Goal: Task Accomplishment & Management: Use online tool/utility

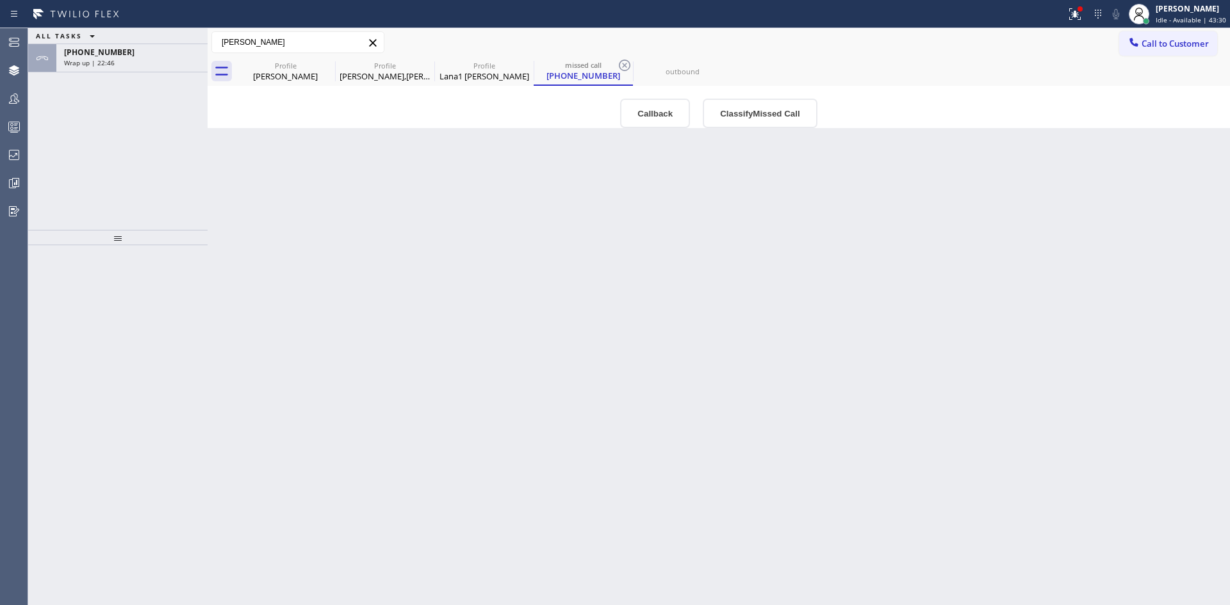
drag, startPoint x: 1199, startPoint y: 17, endPoint x: 1180, endPoint y: 54, distance: 41.0
click at [1199, 17] on span "Idle - Available | 43:30" at bounding box center [1190, 19] width 70 height 9
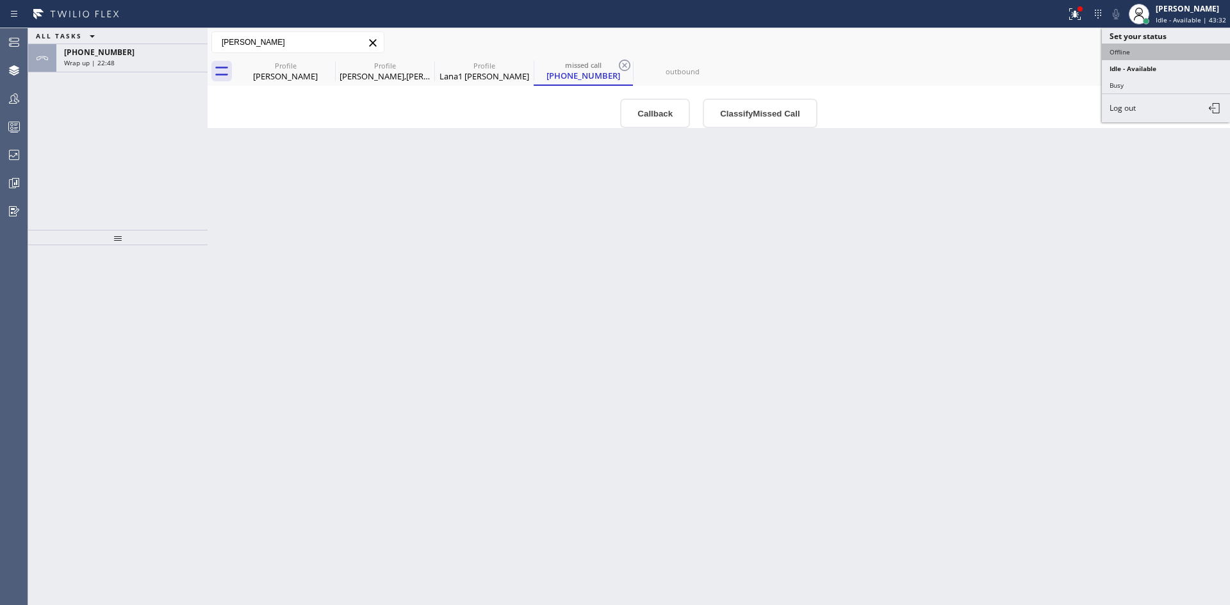
click at [1165, 48] on button "Offline" at bounding box center [1165, 52] width 128 height 17
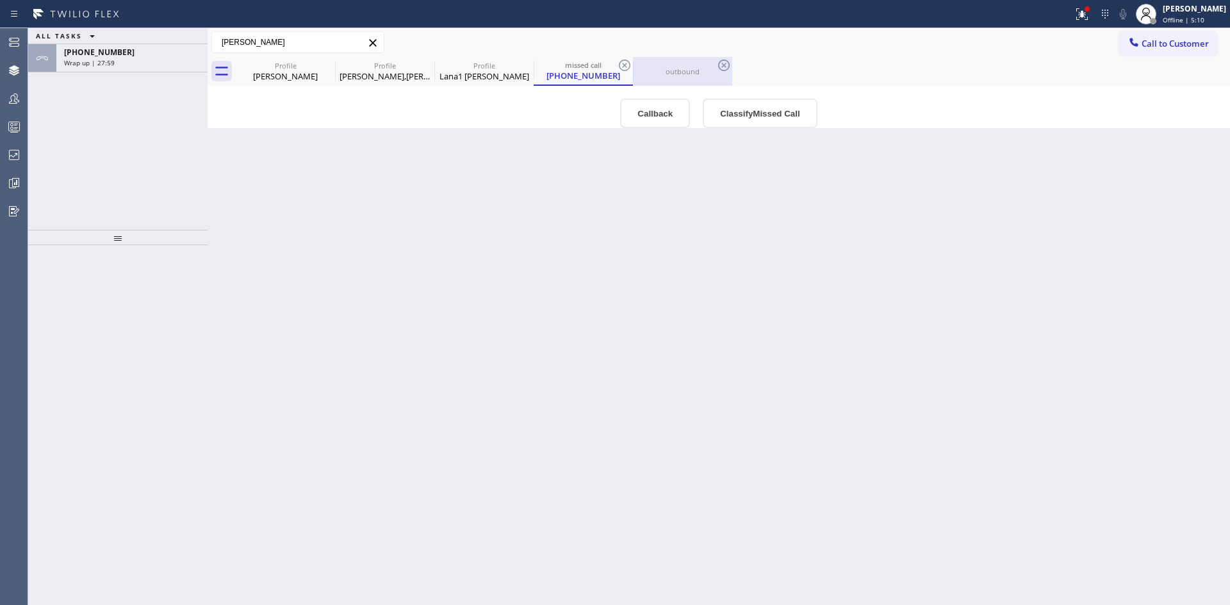
click at [664, 79] on div "outbound" at bounding box center [682, 71] width 97 height 29
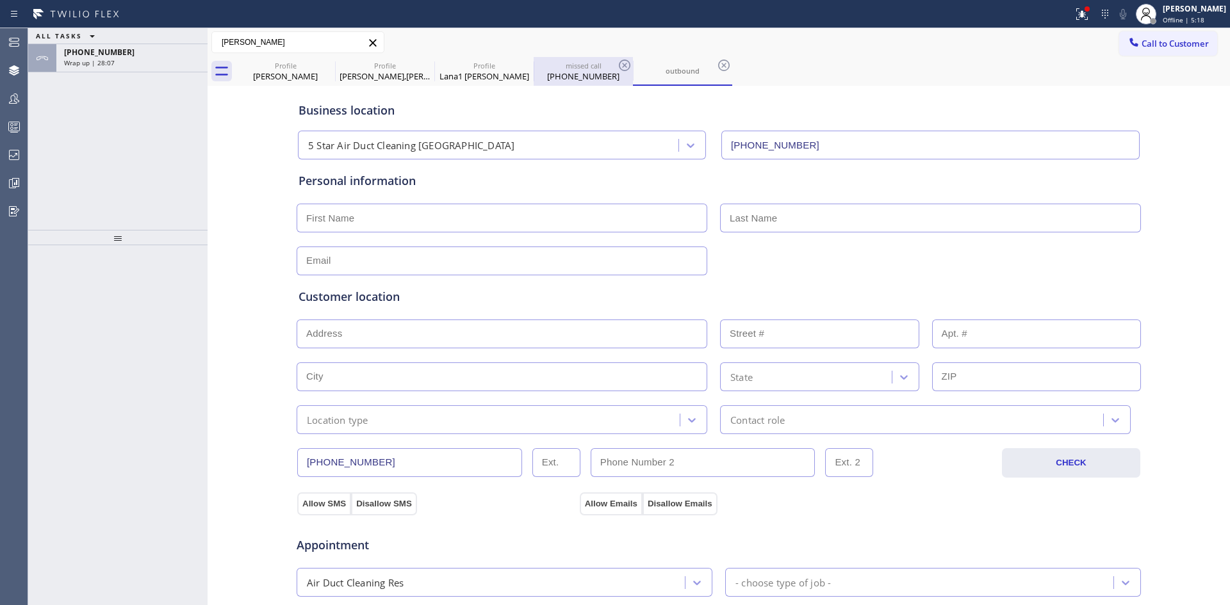
click at [560, 75] on div "[PHONE_NUMBER]" at bounding box center [583, 76] width 97 height 12
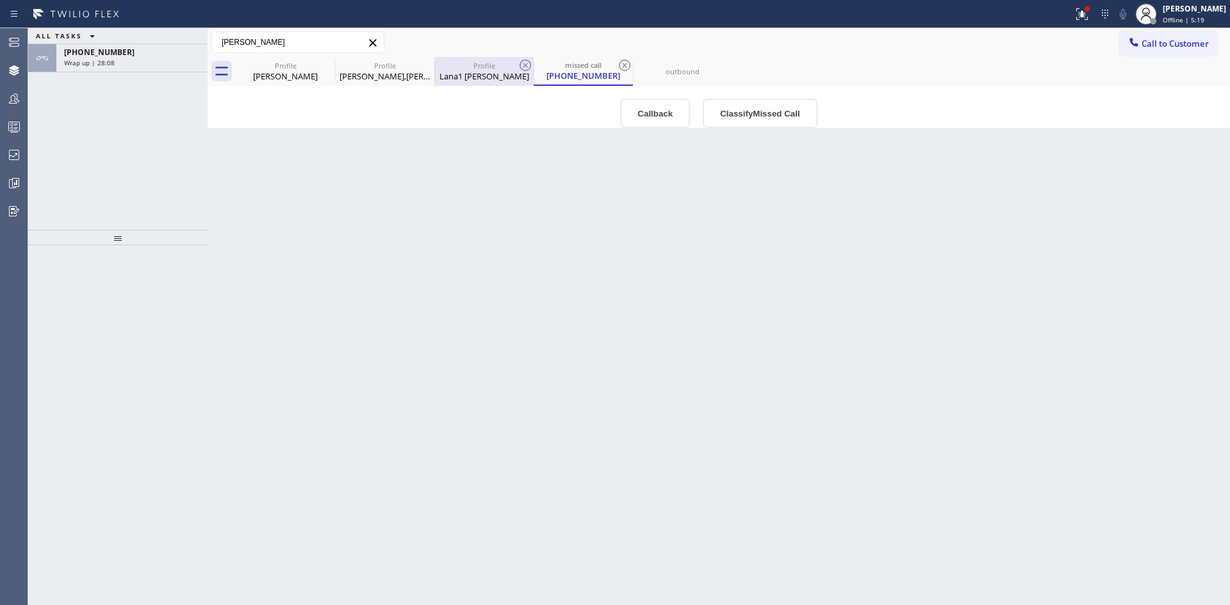
click at [476, 70] on div "Profile" at bounding box center [483, 66] width 97 height 10
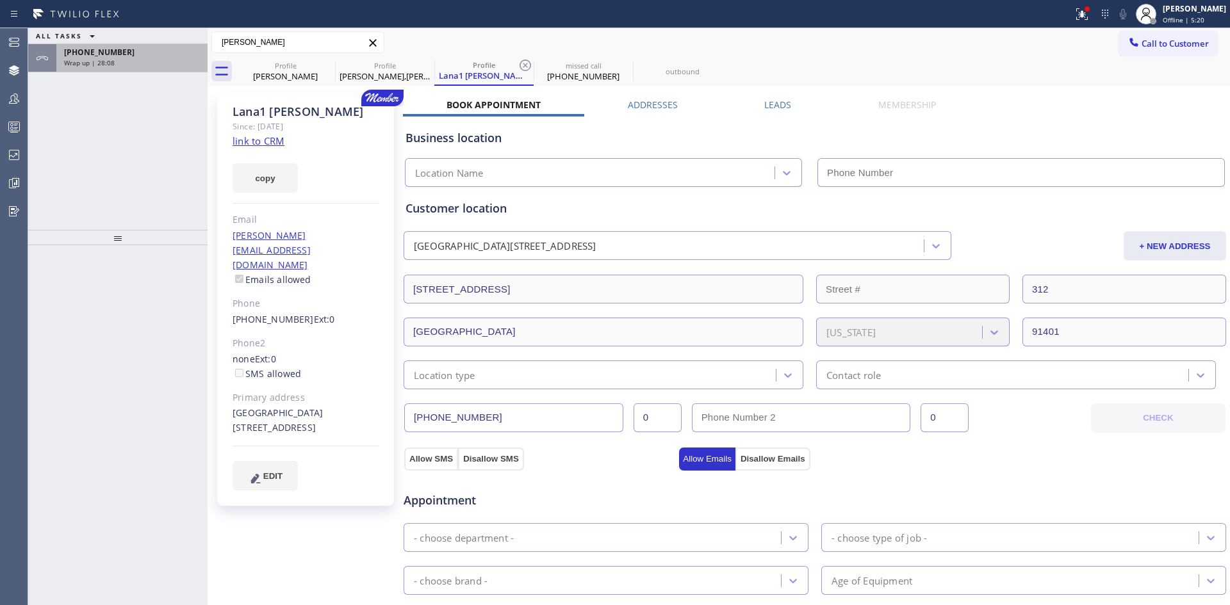
click at [97, 49] on span "[PHONE_NUMBER]" at bounding box center [99, 52] width 70 height 11
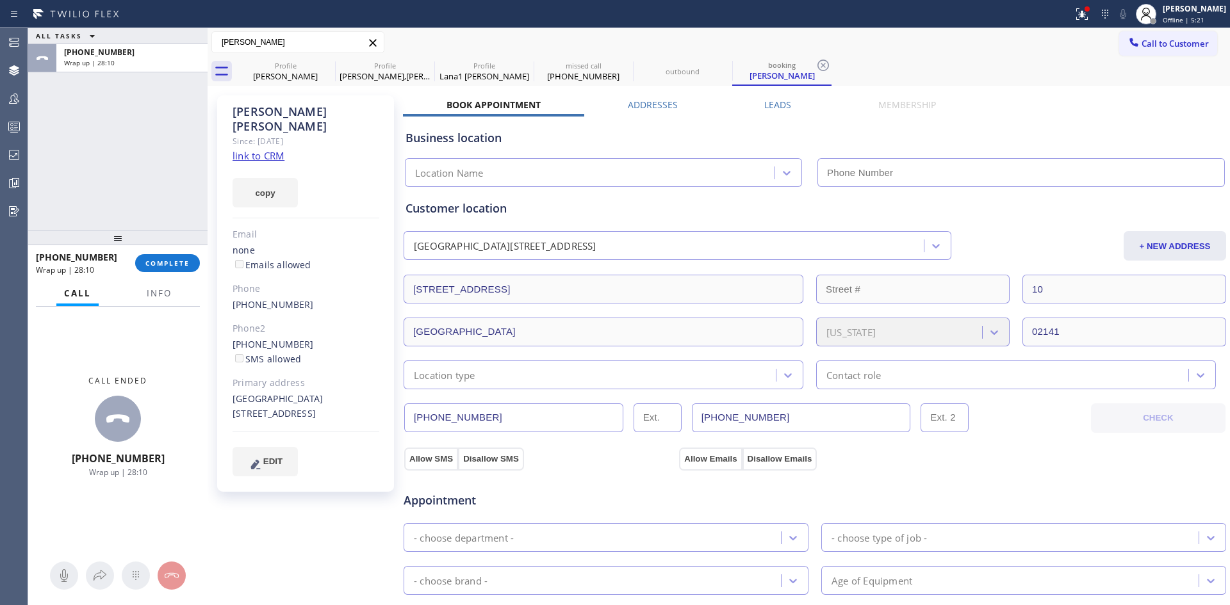
drag, startPoint x: 662, startPoint y: 68, endPoint x: 669, endPoint y: 123, distance: 55.5
click at [662, 67] on div "outbound" at bounding box center [682, 72] width 97 height 10
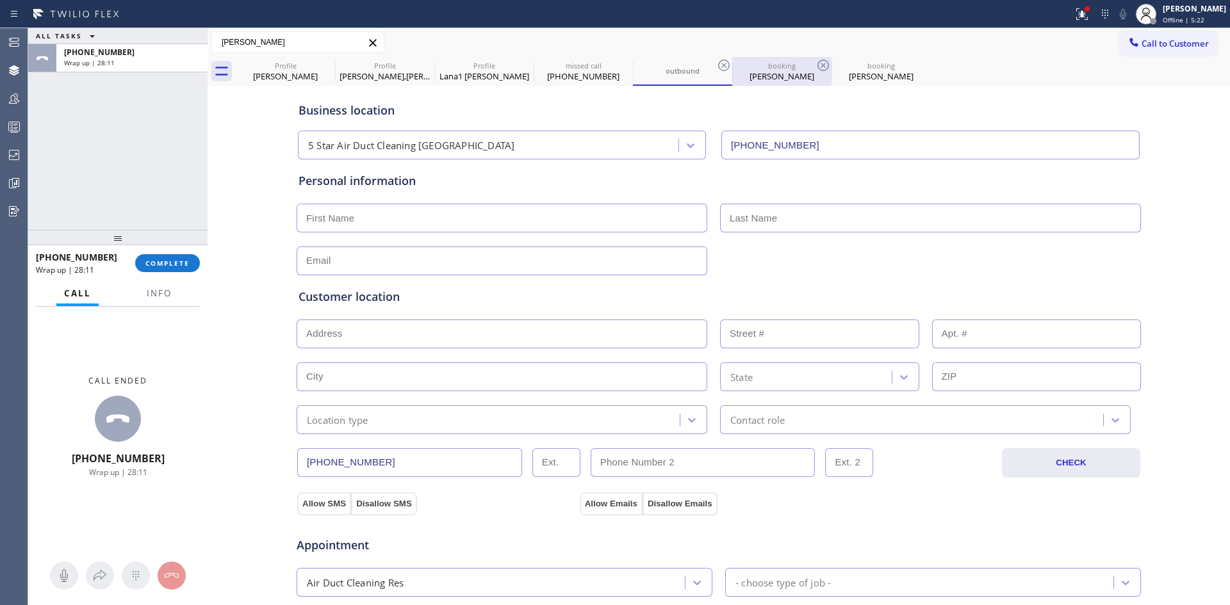
click at [786, 66] on div "booking" at bounding box center [781, 66] width 97 height 10
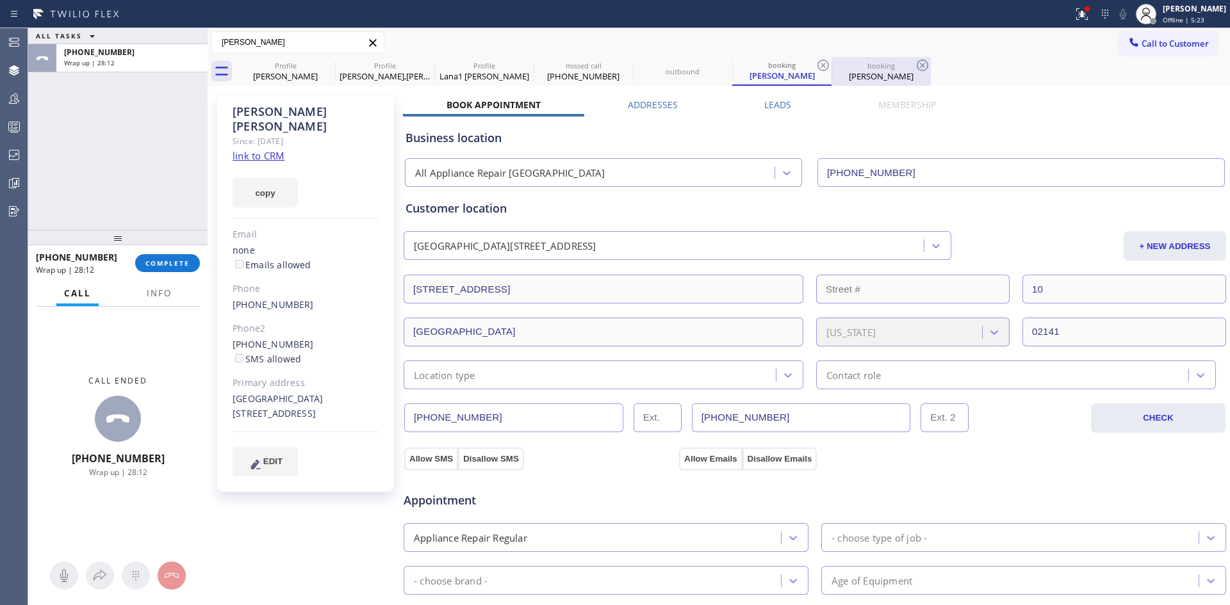
type input "[PHONE_NUMBER]"
click at [868, 75] on div "[PERSON_NAME]" at bounding box center [880, 76] width 97 height 12
click at [1000, 60] on div "Profile Dan Duffy Profile David,Lindsey Hansen Profile Lana1 Chere missed call …" at bounding box center [733, 71] width 994 height 29
click at [923, 62] on icon at bounding box center [921, 65] width 15 height 15
click at [823, 70] on icon at bounding box center [823, 66] width 12 height 12
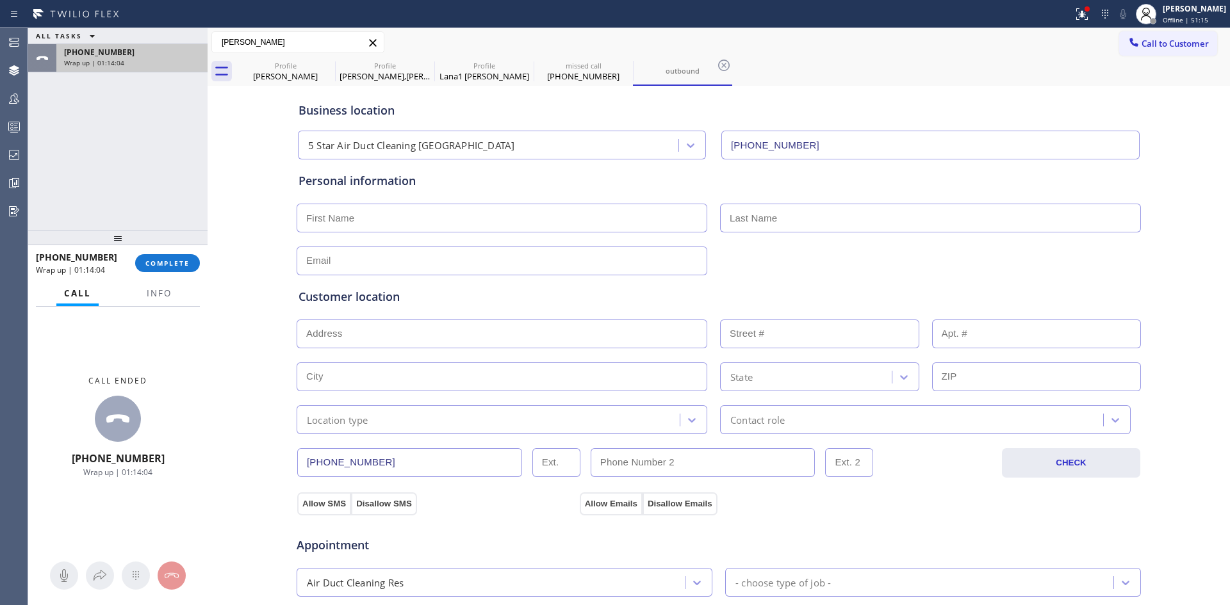
click at [127, 62] on div "Wrap up | 01:14:04" at bounding box center [132, 62] width 136 height 9
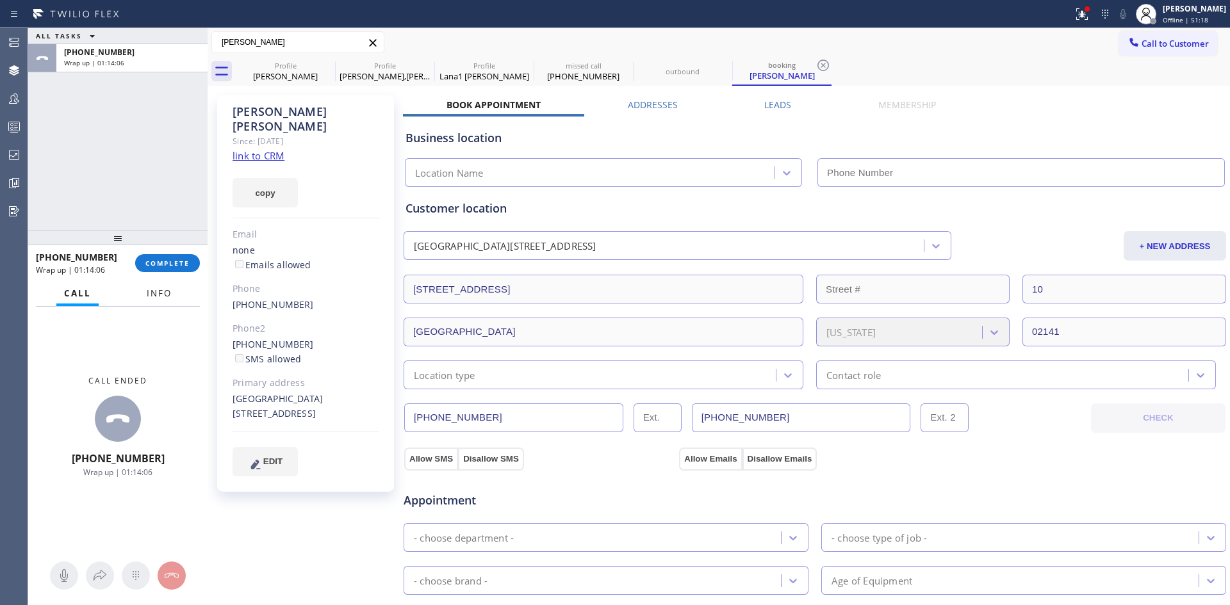
click at [142, 291] on button "Info" at bounding box center [159, 293] width 40 height 25
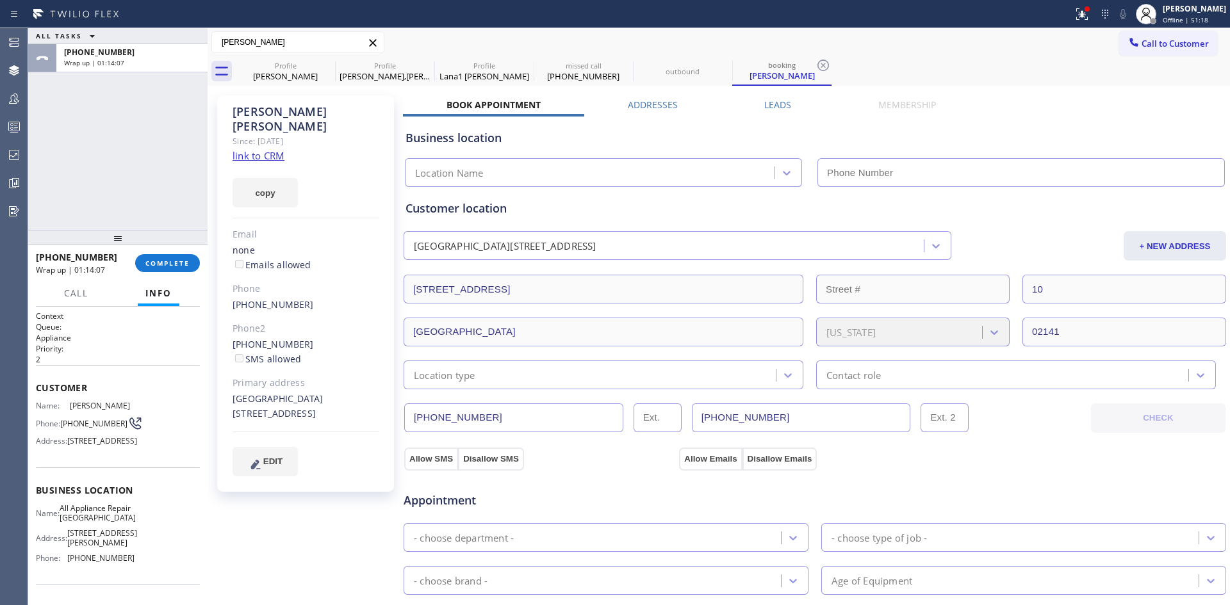
type input "[PHONE_NUMBER]"
click at [70, 298] on span "Call" at bounding box center [76, 294] width 24 height 12
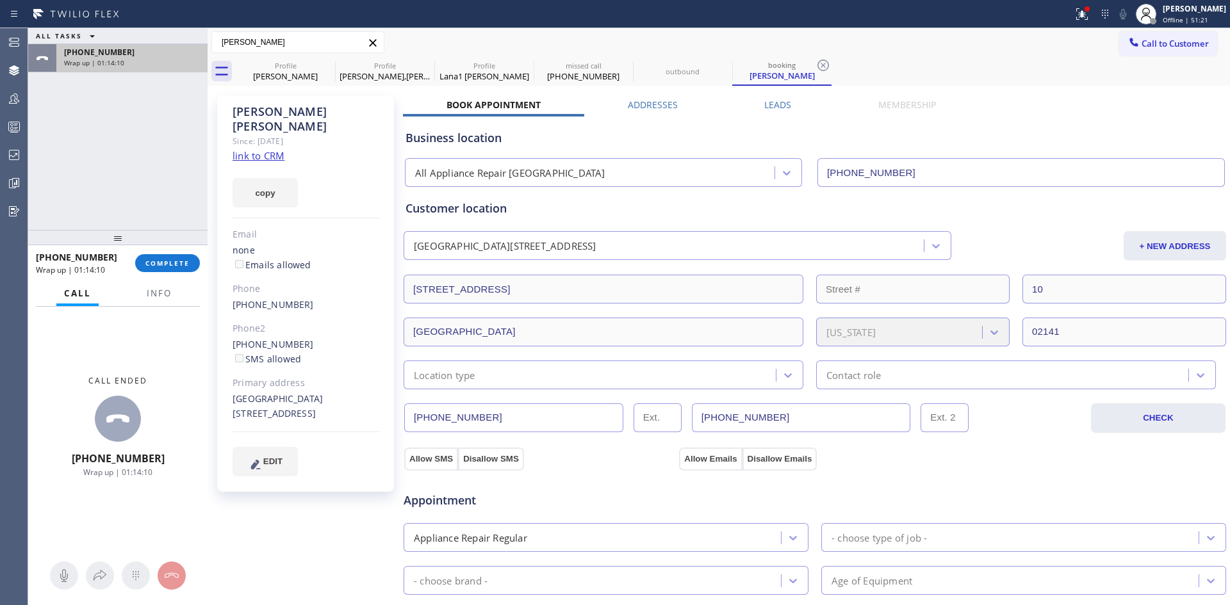
click at [99, 60] on span "Wrap up | 01:14:10" at bounding box center [94, 62] width 60 height 9
click at [143, 56] on div "[PHONE_NUMBER]" at bounding box center [132, 52] width 136 height 11
click at [131, 61] on div "Wrap up | 01:14:12" at bounding box center [132, 62] width 136 height 9
click at [131, 61] on div "Wrap up | 01:14:13" at bounding box center [132, 62] width 136 height 9
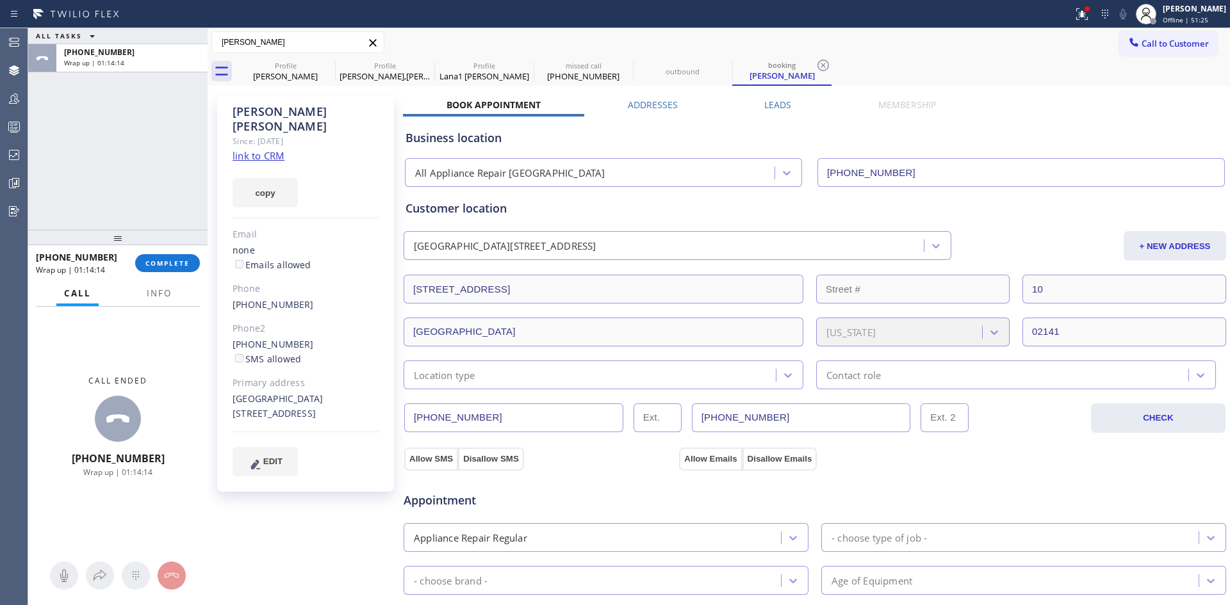
click at [155, 310] on div "Call ended +18777081808 Wrap up | 01:14:14" at bounding box center [117, 427] width 179 height 240
click at [153, 300] on button "Info" at bounding box center [159, 293] width 40 height 25
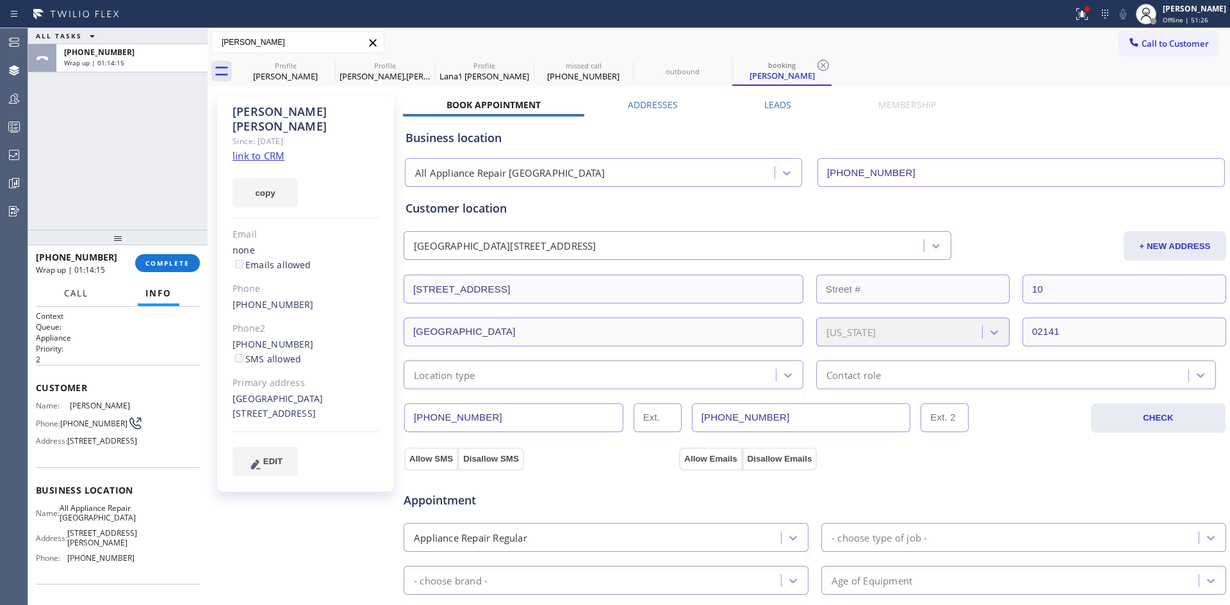
click at [77, 293] on span "Call" at bounding box center [76, 294] width 24 height 12
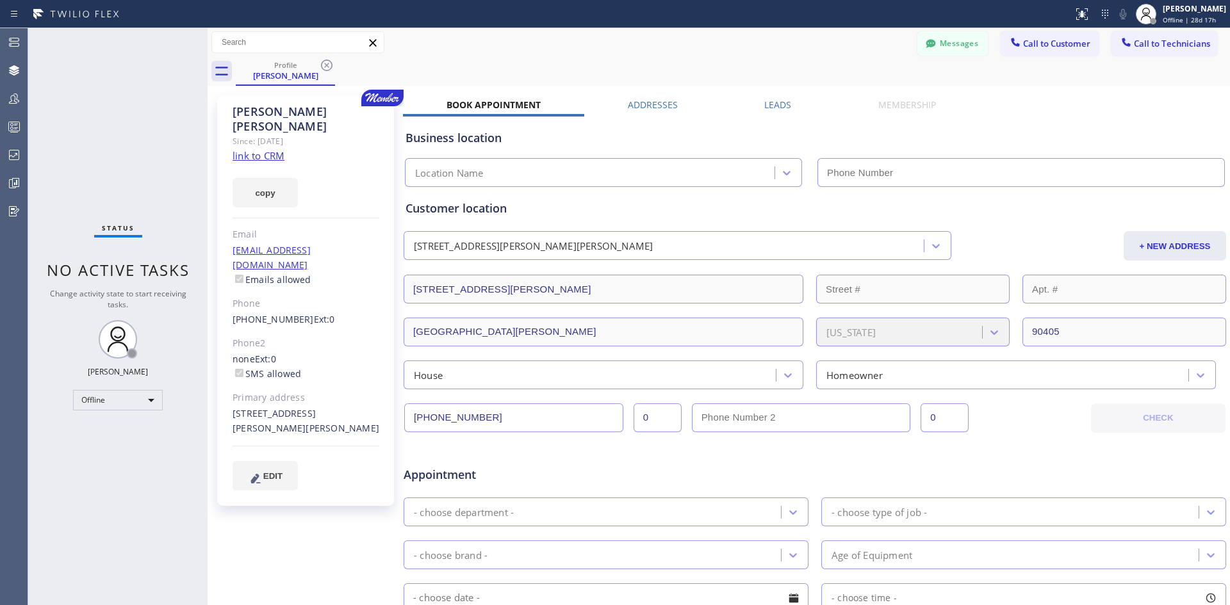
click at [912, 15] on div at bounding box center [536, 14] width 1062 height 20
drag, startPoint x: 834, startPoint y: 60, endPoint x: 827, endPoint y: 152, distance: 92.5
click at [834, 60] on div "Profile Norman Kulla" at bounding box center [733, 71] width 994 height 29
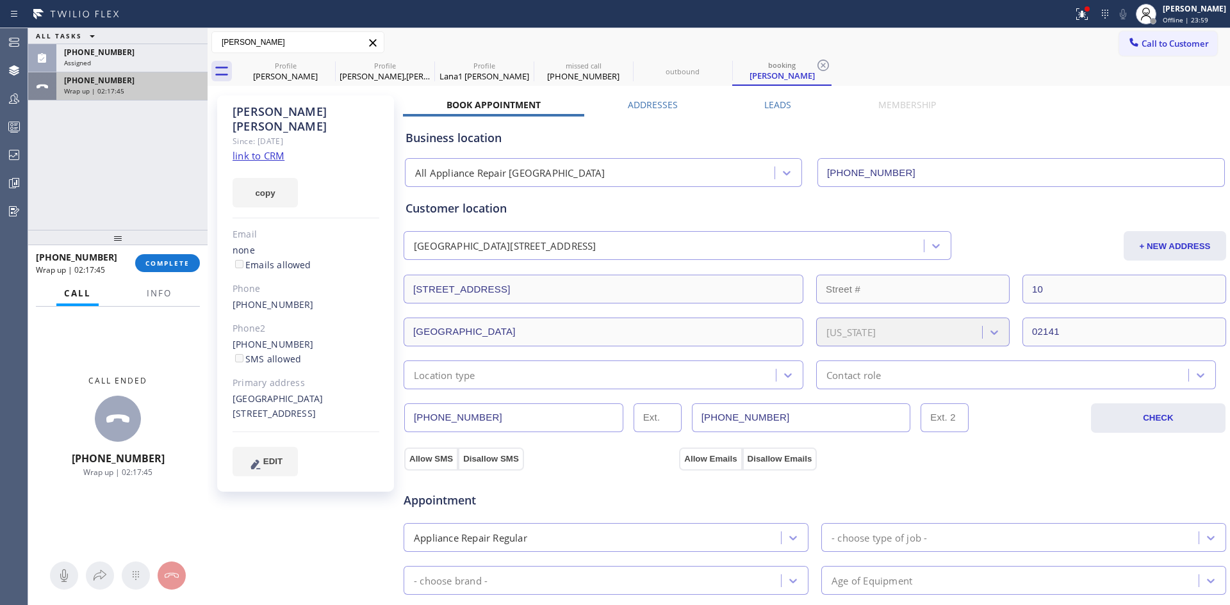
click at [131, 74] on div "[PHONE_NUMBER] Wrap up | 02:17:45" at bounding box center [129, 86] width 146 height 28
click at [125, 52] on div "[PHONE_NUMBER]" at bounding box center [132, 52] width 136 height 11
